Goal: Task Accomplishment & Management: Use online tool/utility

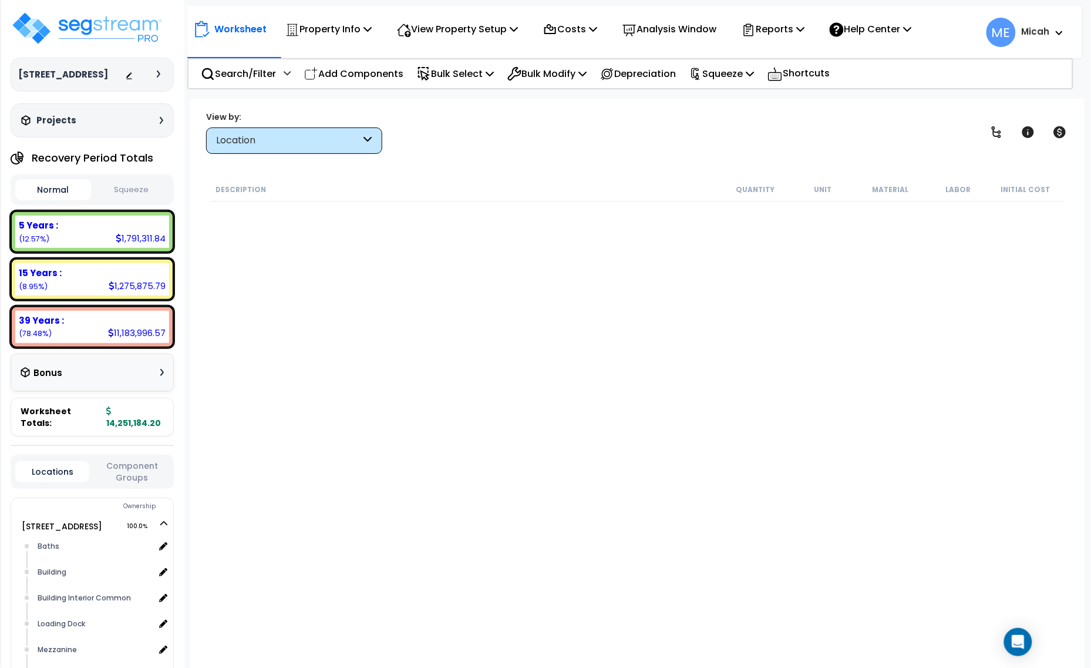
scroll to position [2180, 0]
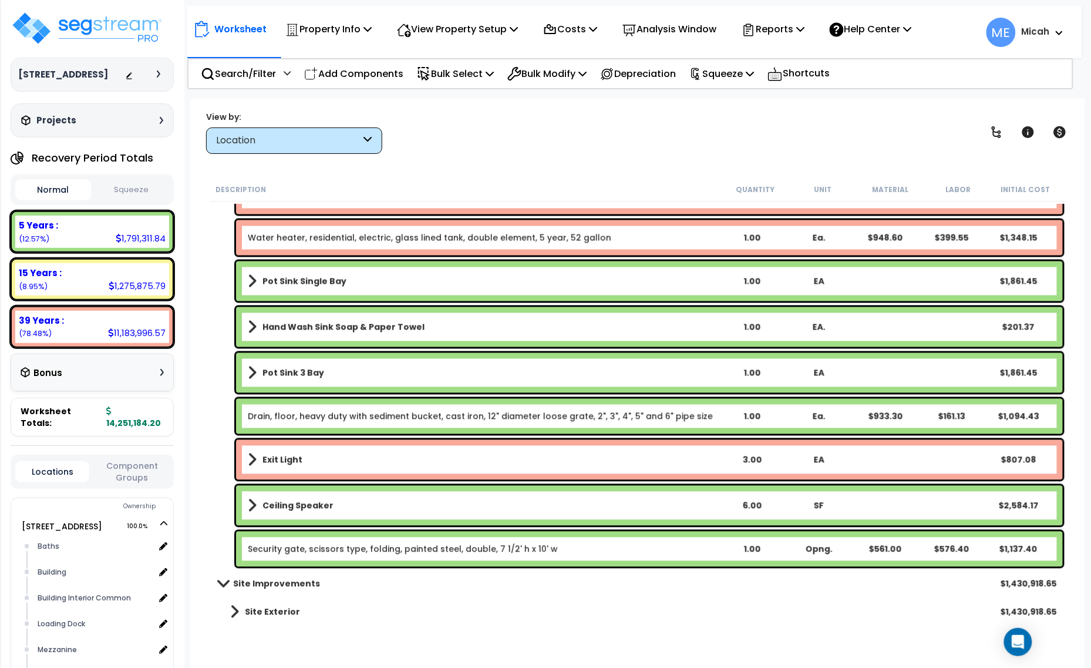
click at [1057, 33] on icon at bounding box center [1059, 33] width 7 height 5
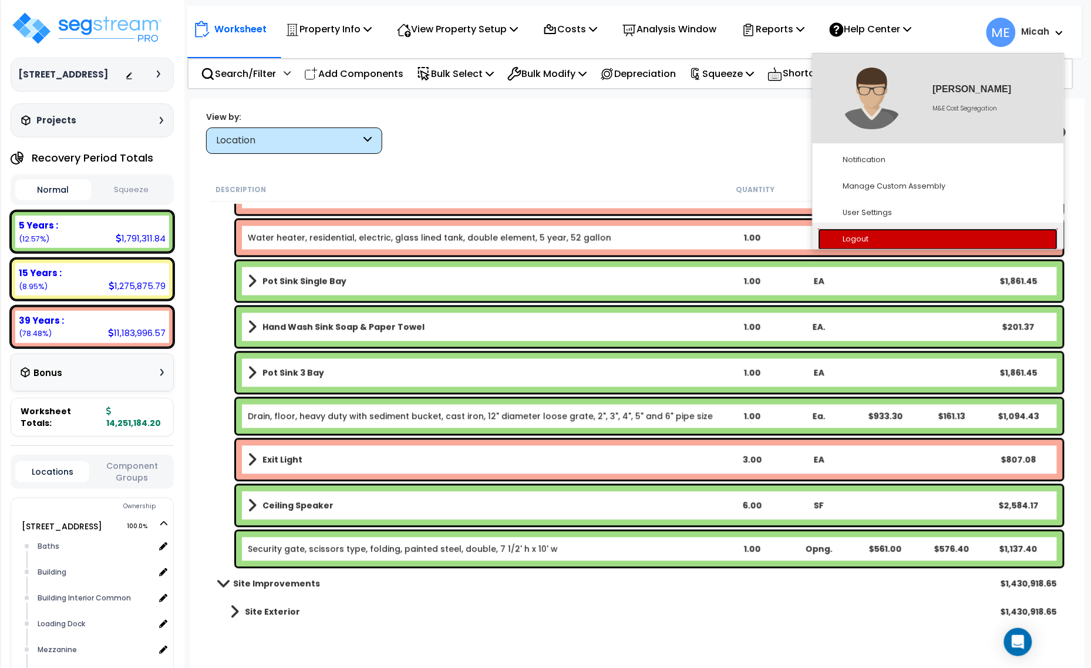
click at [912, 245] on link "Logout" at bounding box center [939, 239] width 240 height 22
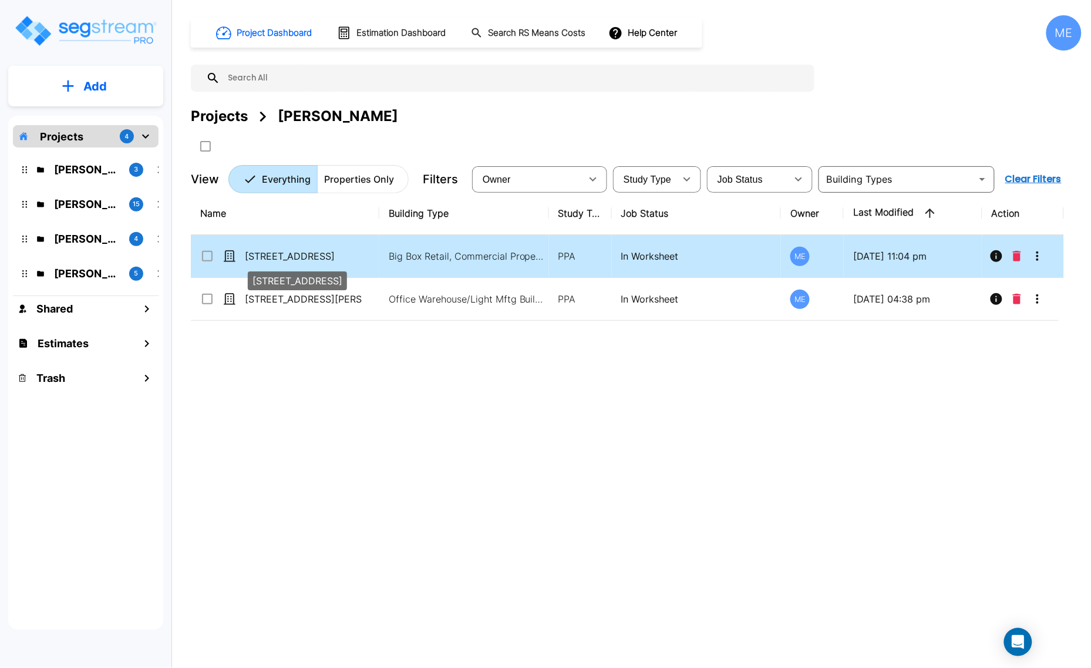
click at [331, 257] on p "[STREET_ADDRESS]" at bounding box center [303, 256] width 117 height 14
checkbox input "true"
click at [331, 257] on p "[STREET_ADDRESS]" at bounding box center [303, 256] width 117 height 14
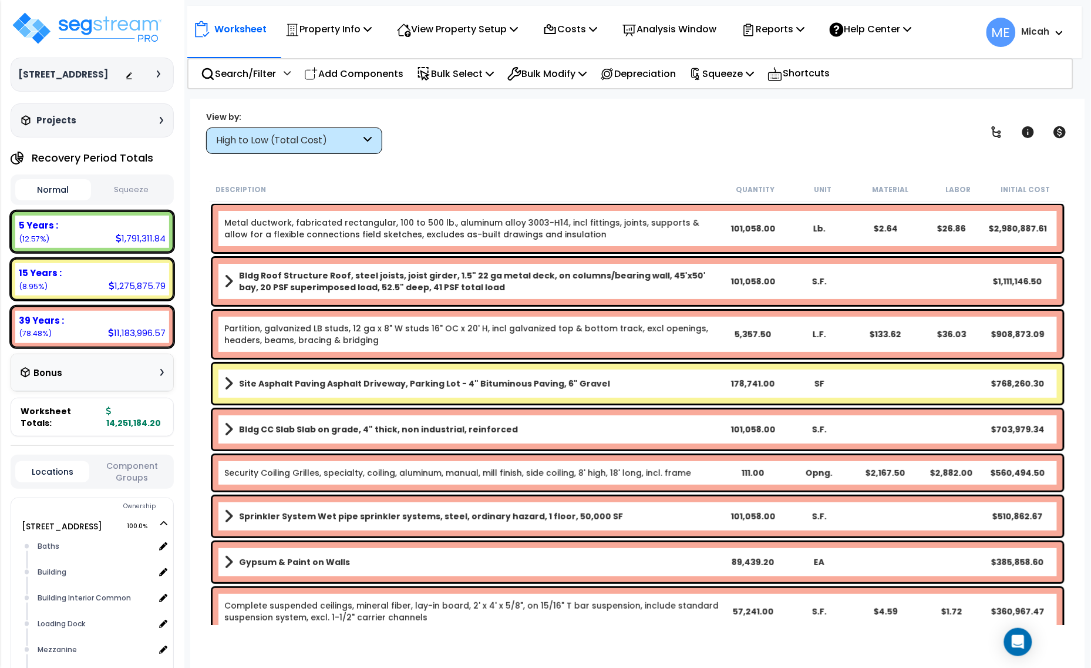
click at [369, 142] on icon at bounding box center [368, 141] width 8 height 14
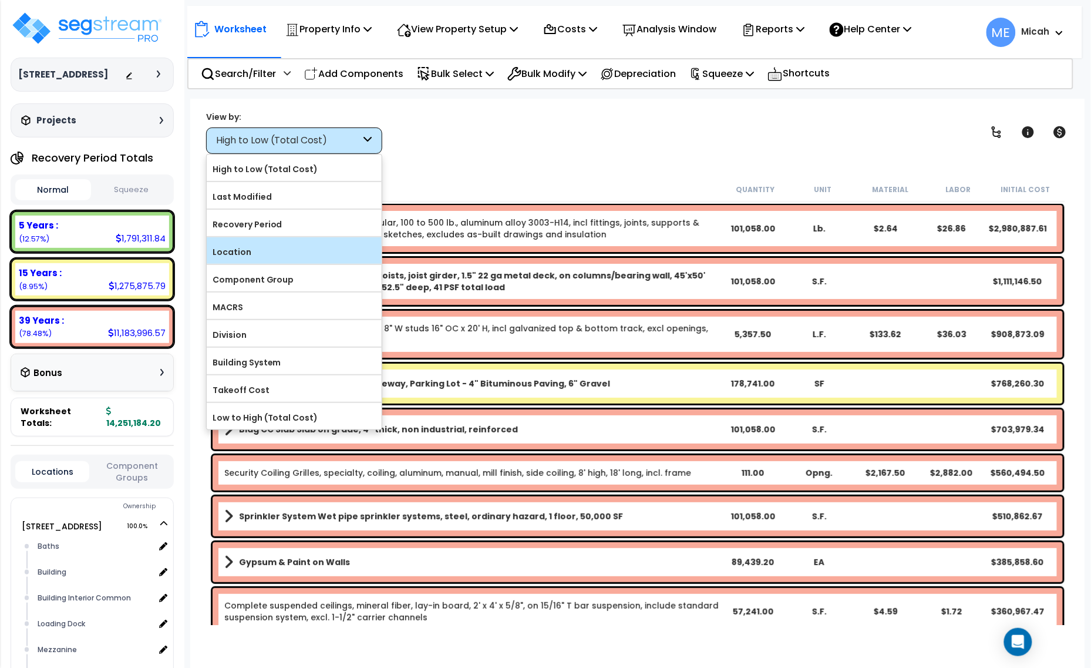
click at [339, 252] on label "Location" at bounding box center [294, 252] width 175 height 18
click at [0, 0] on input "Location" at bounding box center [0, 0] width 0 height 0
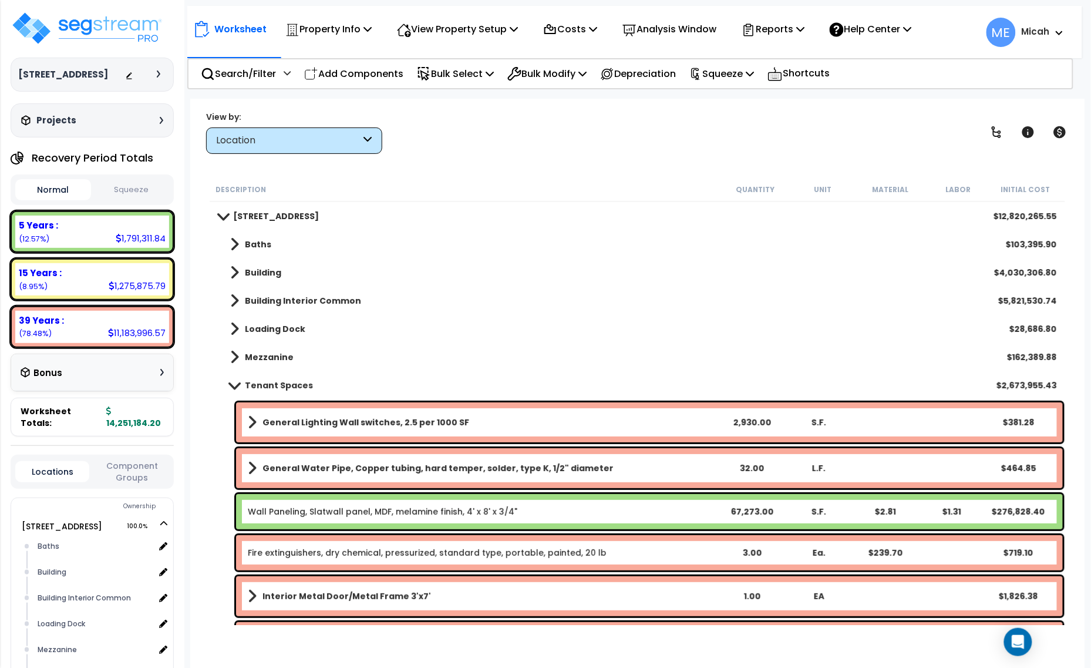
click at [232, 389] on link "Tenant Spaces" at bounding box center [265, 385] width 95 height 16
